Goal: Task Accomplishment & Management: Complete application form

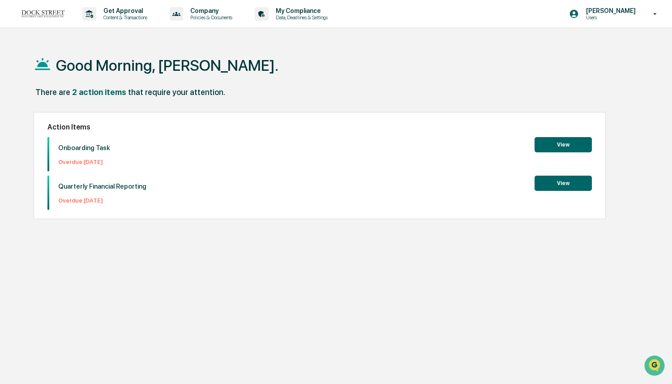
click at [562, 143] on button "View" at bounding box center [563, 144] width 57 height 15
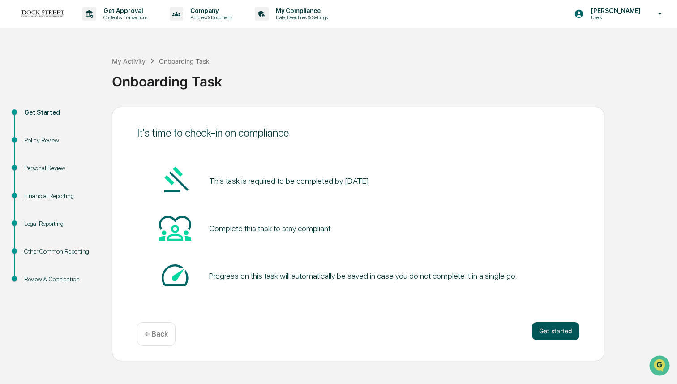
click at [551, 327] on button "Get started" at bounding box center [555, 331] width 47 height 18
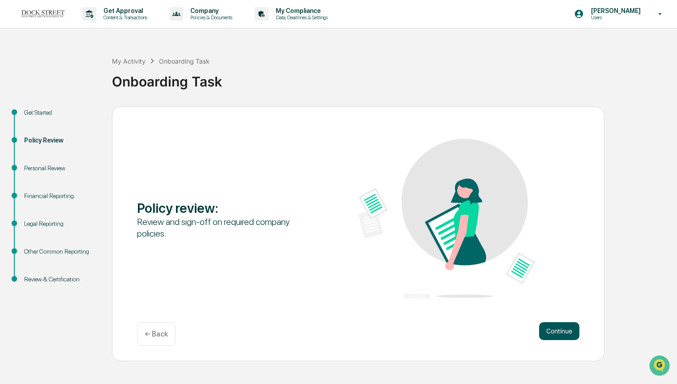
click at [551, 328] on button "Continue" at bounding box center [559, 331] width 40 height 18
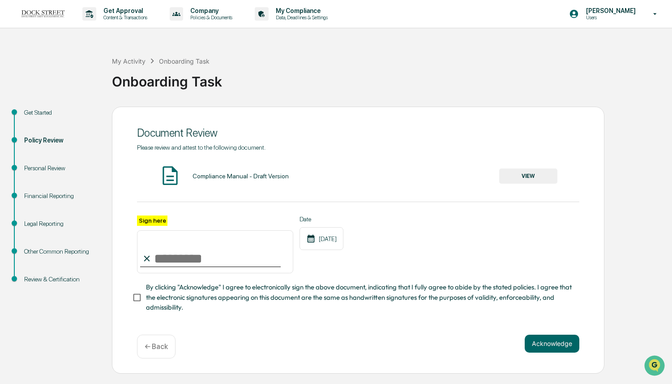
click at [250, 253] on input "Sign here" at bounding box center [215, 251] width 156 height 43
type input "**********"
click at [480, 237] on div "**********" at bounding box center [358, 244] width 443 height 58
click at [558, 343] on button "Acknowledge" at bounding box center [552, 344] width 55 height 18
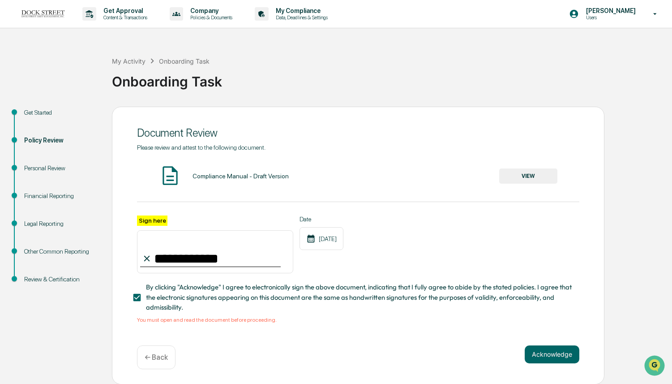
click at [518, 178] on button "VIEW" at bounding box center [528, 175] width 58 height 15
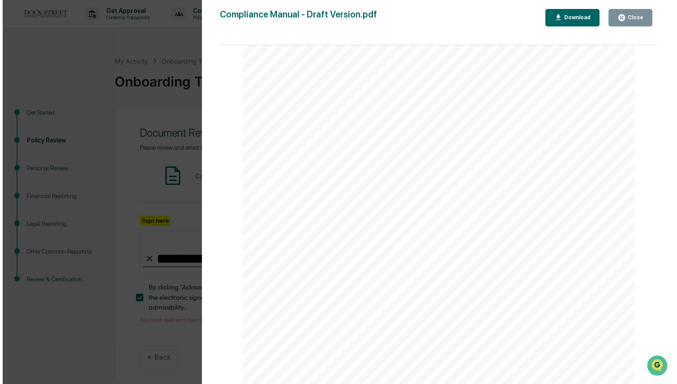
scroll to position [39, 0]
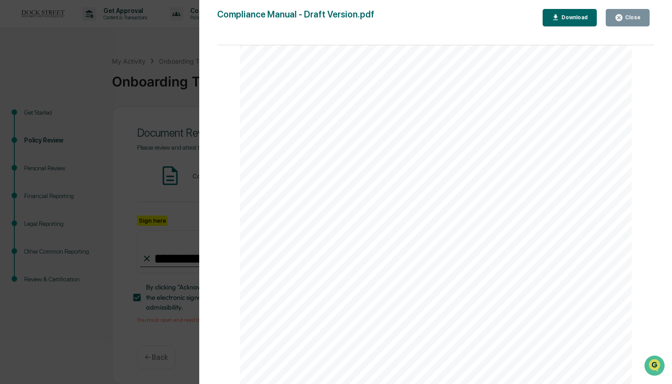
click at [578, 20] on div "Download" at bounding box center [574, 17] width 28 height 6
click at [188, 32] on div "Version History [DATE] 04:06 PM [PERSON_NAME] Compliance Manual - Draft Version…" at bounding box center [336, 192] width 672 height 384
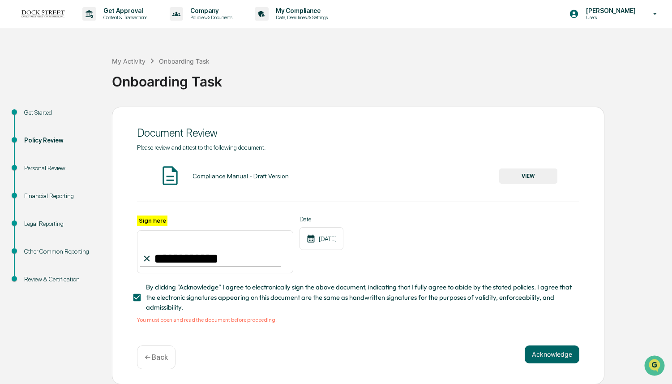
click at [525, 257] on div "**********" at bounding box center [358, 244] width 443 height 58
click at [549, 351] on button "Acknowledge" at bounding box center [552, 354] width 55 height 18
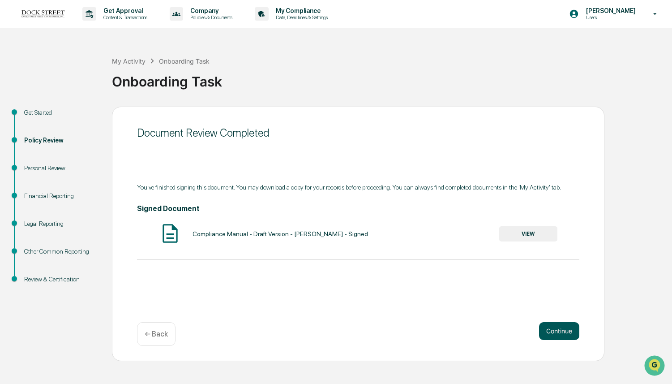
click at [559, 326] on button "Continue" at bounding box center [559, 331] width 40 height 18
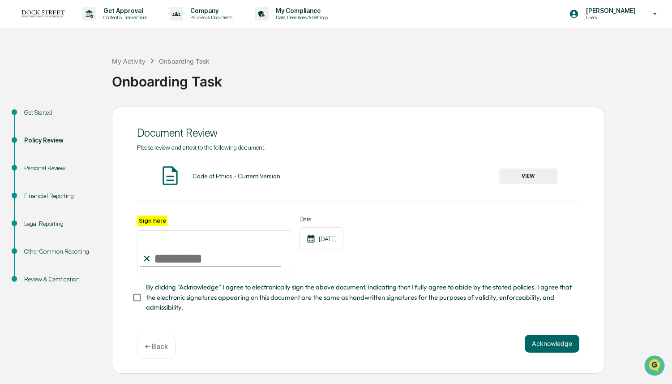
click at [527, 172] on button "VIEW" at bounding box center [528, 175] width 58 height 15
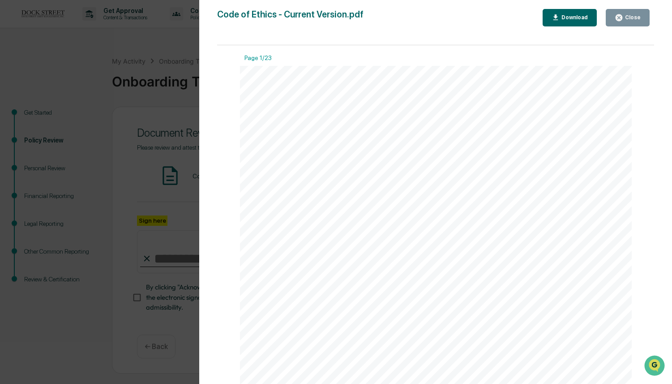
click at [629, 13] on div "Close" at bounding box center [628, 17] width 26 height 9
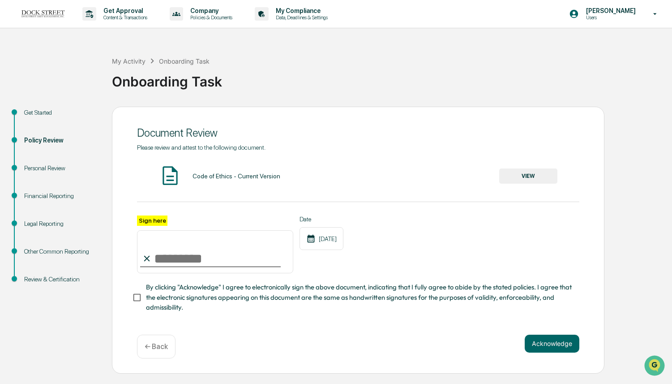
click at [212, 259] on input "Sign here" at bounding box center [215, 251] width 156 height 43
type input "**********"
click at [560, 342] on button "Acknowledge" at bounding box center [552, 344] width 55 height 18
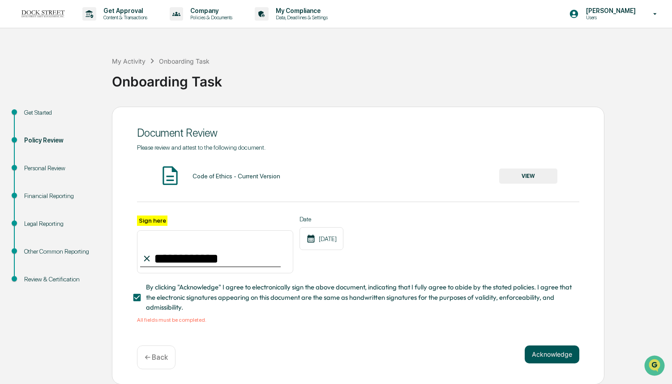
click at [549, 352] on button "Acknowledge" at bounding box center [552, 354] width 55 height 18
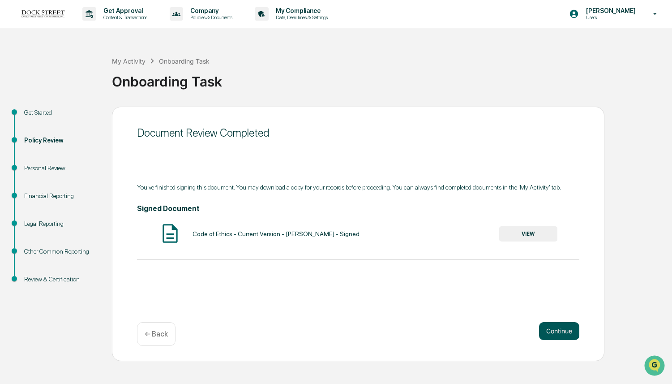
click at [561, 331] on button "Continue" at bounding box center [559, 331] width 40 height 18
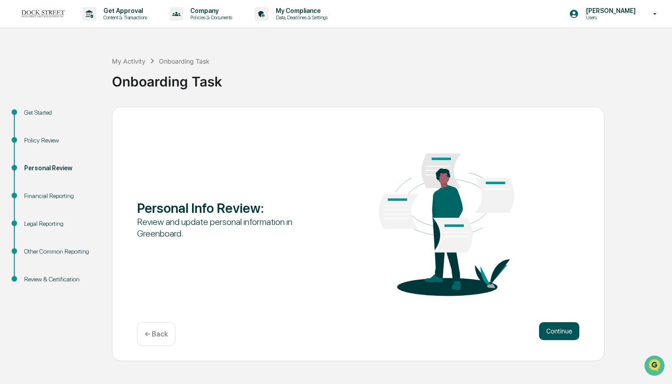
click at [561, 331] on button "Continue" at bounding box center [559, 331] width 40 height 18
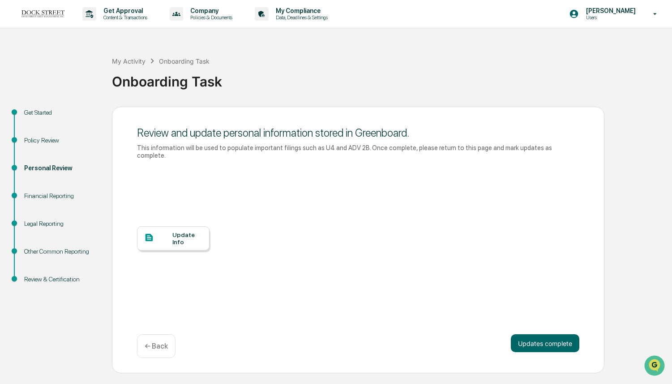
click at [190, 243] on div "Update Info" at bounding box center [187, 238] width 30 height 14
click at [633, 9] on p "[PERSON_NAME]" at bounding box center [609, 10] width 61 height 7
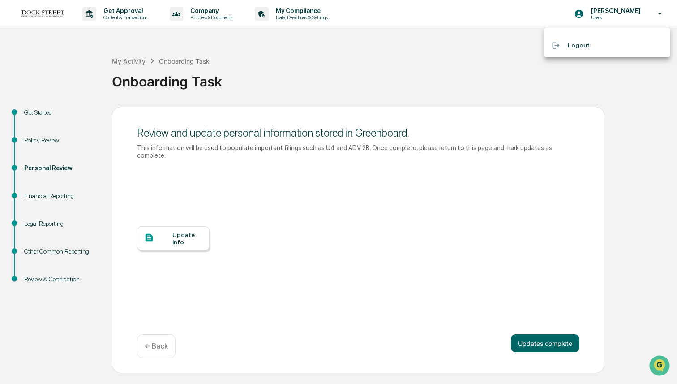
click at [569, 45] on li "Logout" at bounding box center [607, 45] width 125 height 17
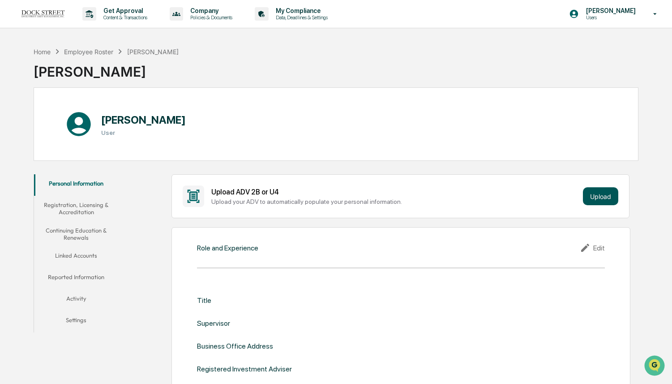
click at [607, 197] on button "Upload" at bounding box center [600, 196] width 35 height 18
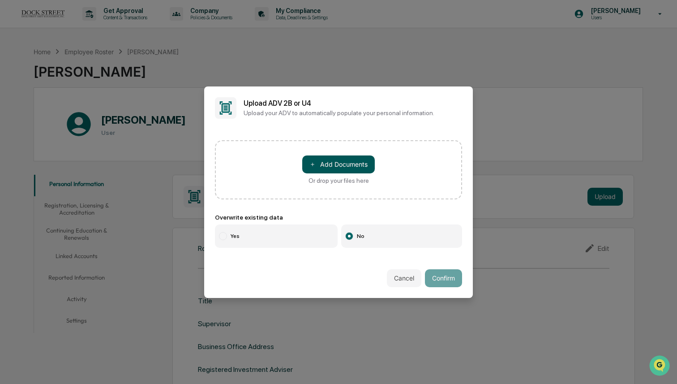
click at [357, 165] on button "＋ Add Documents" at bounding box center [338, 164] width 73 height 18
click at [401, 274] on button "Cancel" at bounding box center [404, 278] width 34 height 18
